Goal: Information Seeking & Learning: Learn about a topic

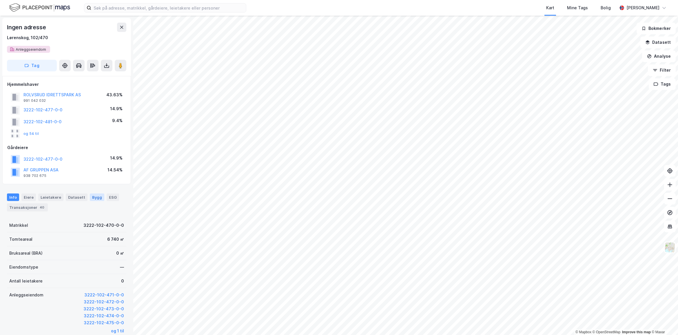
click at [96, 195] on div "Bygg" at bounding box center [97, 197] width 14 height 8
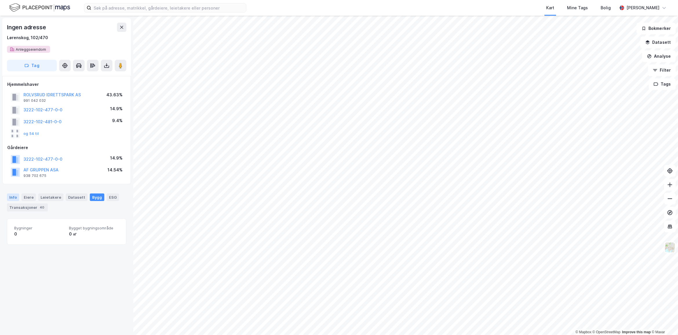
click at [15, 197] on div "Info" at bounding box center [13, 197] width 12 height 8
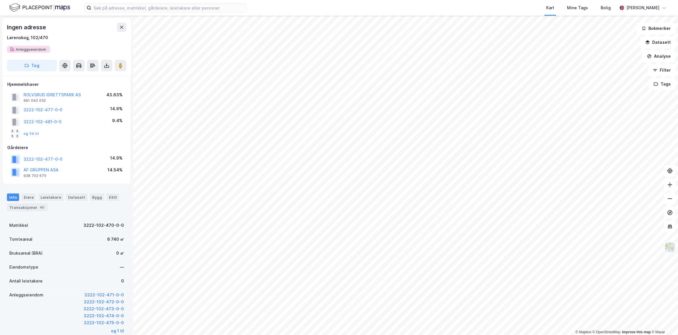
scroll to position [112, 0]
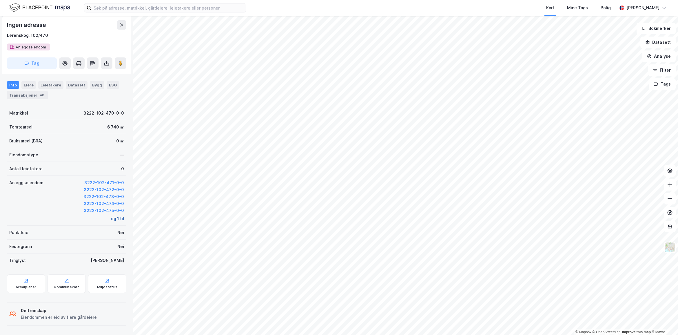
click at [111, 219] on button "og 1 til" at bounding box center [117, 218] width 13 height 7
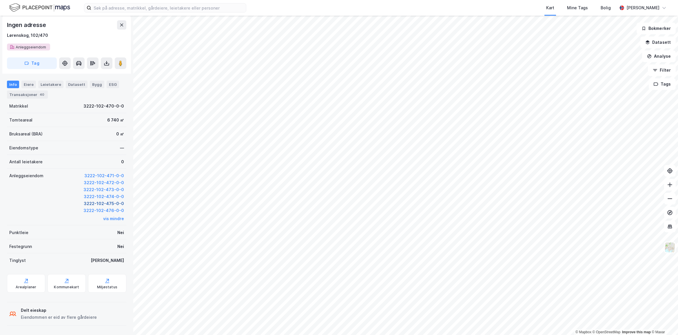
scroll to position [0, 0]
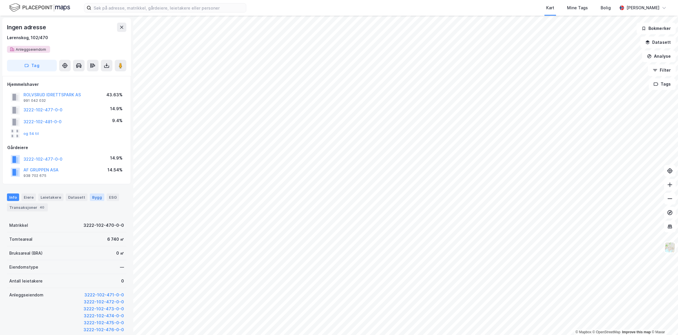
click at [96, 198] on div "Bygg" at bounding box center [97, 197] width 14 height 8
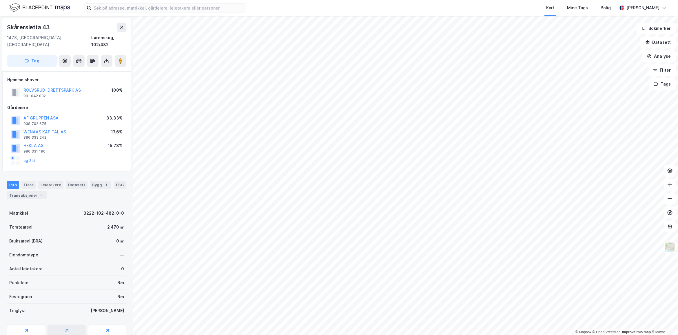
click at [68, 324] on div "Kommunekart" at bounding box center [67, 333] width 38 height 19
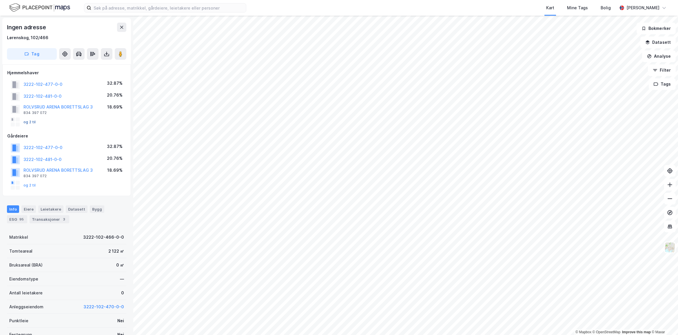
click at [0, 0] on button "og 2 til" at bounding box center [0, 0] width 0 height 0
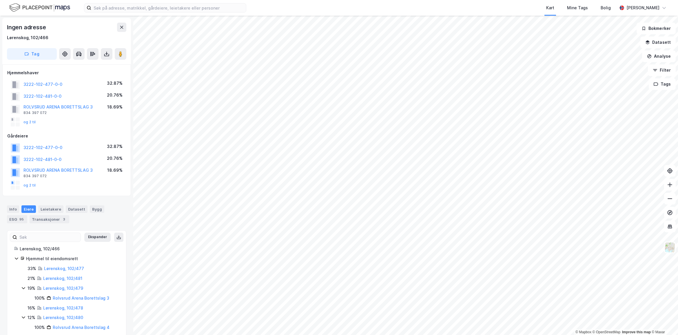
scroll to position [11, 0]
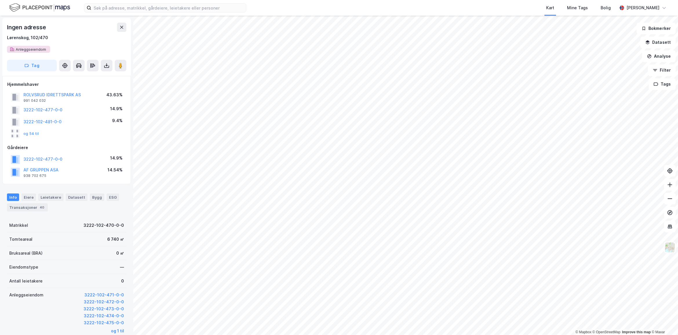
click at [84, 193] on div "Info [PERSON_NAME] Datasett Bygg ESG Transaksjoner 40" at bounding box center [66, 199] width 133 height 27
click at [76, 194] on div "Datasett" at bounding box center [77, 197] width 22 height 8
